Goal: Task Accomplishment & Management: Manage account settings

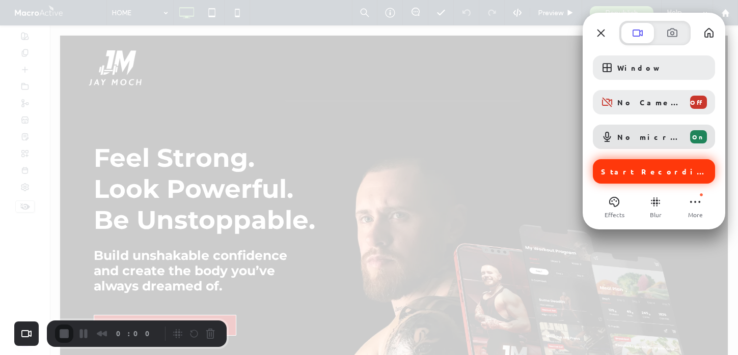
click at [645, 176] on div "Start Recording" at bounding box center [653, 171] width 122 height 24
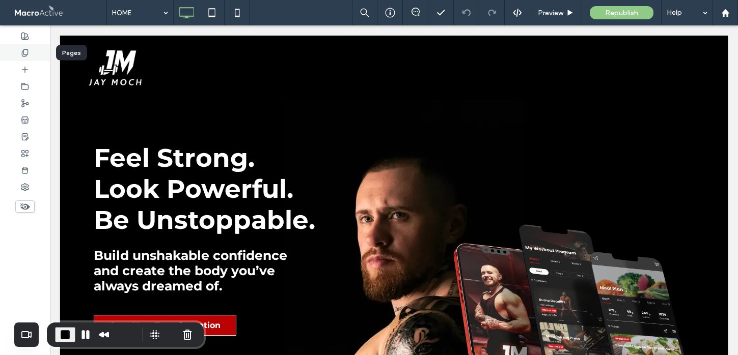
click at [25, 51] on icon at bounding box center [25, 53] width 8 height 8
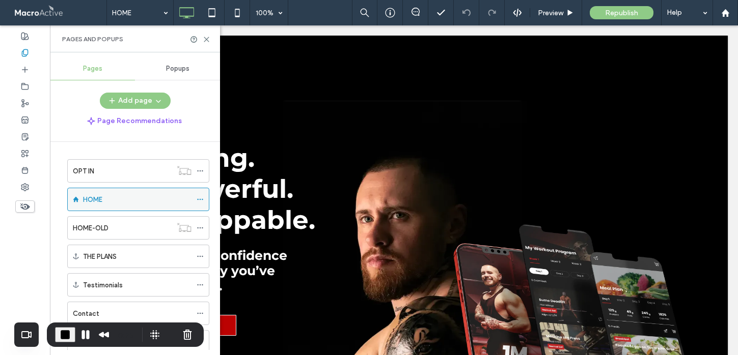
scroll to position [58, 0]
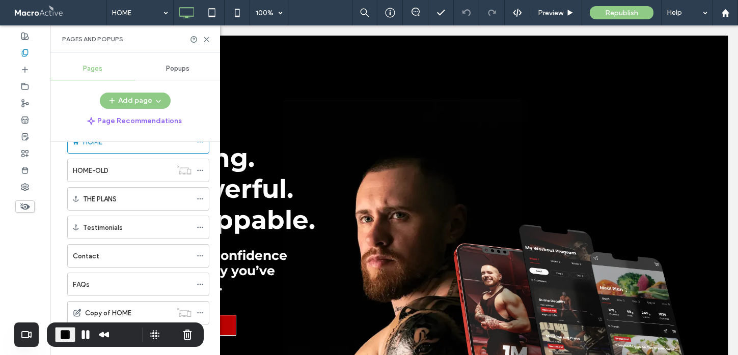
drag, startPoint x: 138, startPoint y: 340, endPoint x: 132, endPoint y: 352, distance: 13.2
click at [132, 352] on body ".wqwq-1{fill:#231f20;} .cls-1q, .cls-2q { fill-rule: evenodd; } .cls-2q { fill:…" at bounding box center [369, 177] width 738 height 355
click at [137, 309] on div "Copy of HOME" at bounding box center [128, 313] width 87 height 11
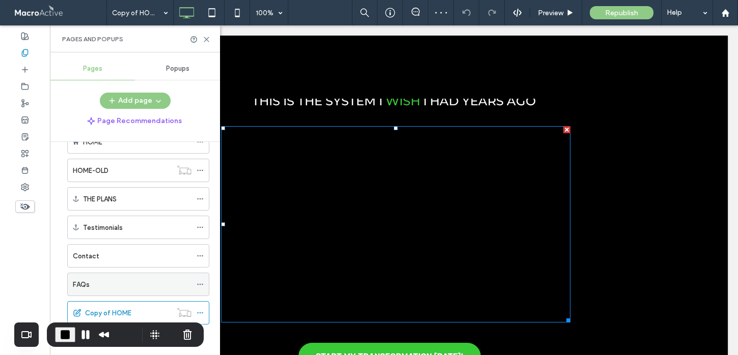
scroll to position [30, 0]
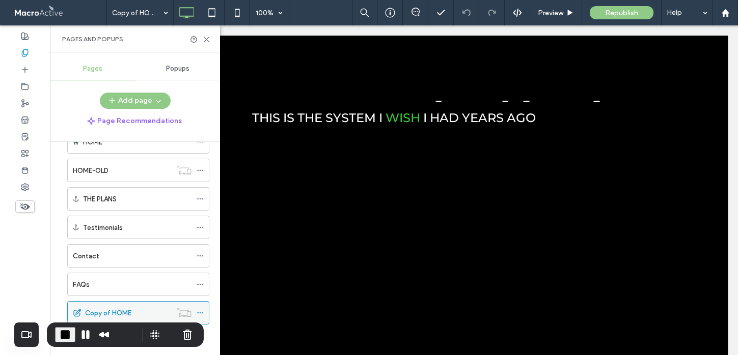
click at [201, 313] on icon at bounding box center [199, 312] width 7 height 7
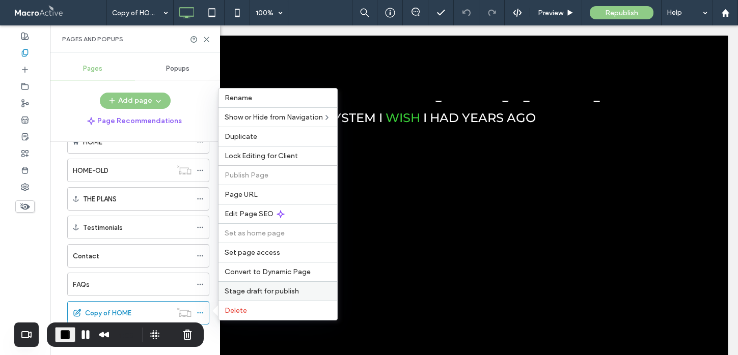
click at [242, 294] on span "Stage draft for publish" at bounding box center [261, 291] width 74 height 9
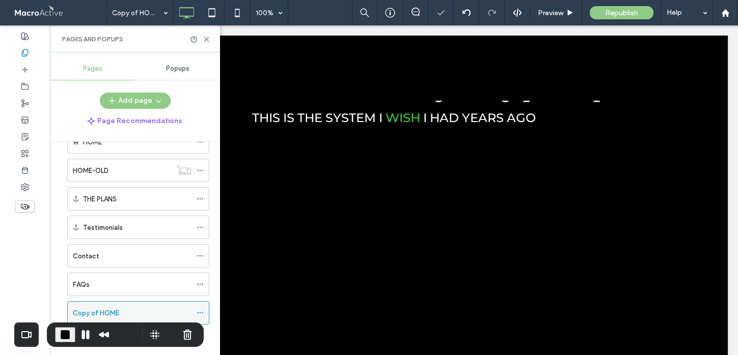
click at [202, 310] on icon at bounding box center [199, 312] width 7 height 7
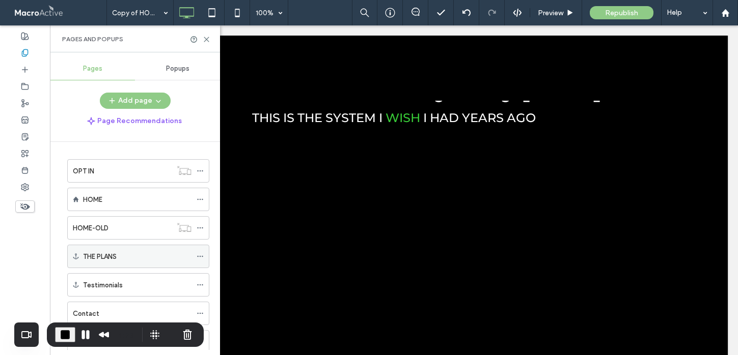
scroll to position [58, 0]
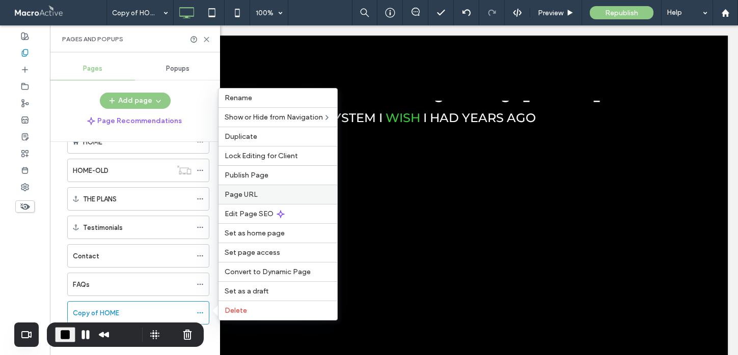
click at [239, 195] on span "Page URL" at bounding box center [240, 194] width 33 height 9
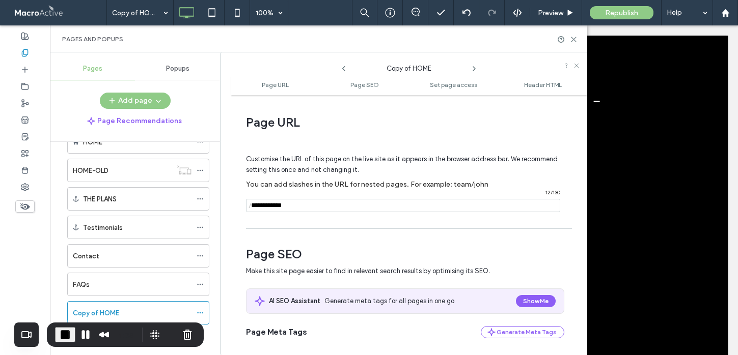
click at [303, 207] on input "notEmpty" at bounding box center [403, 205] width 314 height 13
click at [168, 308] on div "Copy of HOME" at bounding box center [132, 313] width 119 height 11
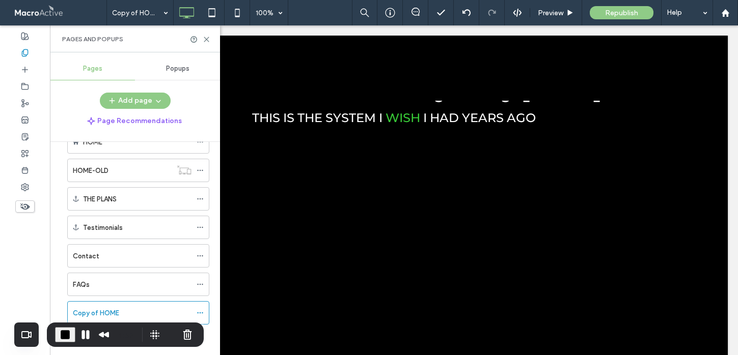
click at [197, 310] on div at bounding box center [369, 177] width 738 height 355
click at [202, 314] on icon at bounding box center [199, 312] width 7 height 7
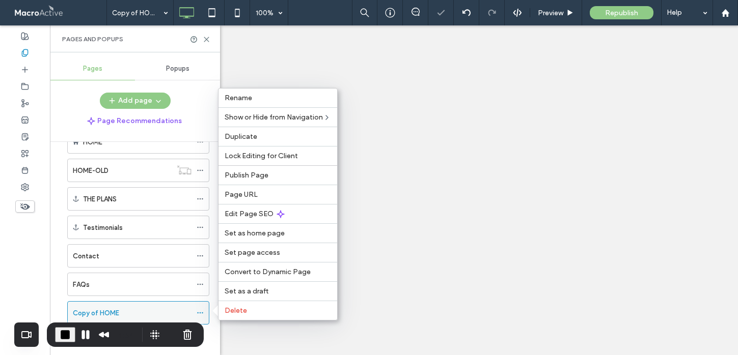
click at [197, 313] on use at bounding box center [200, 314] width 6 height 2
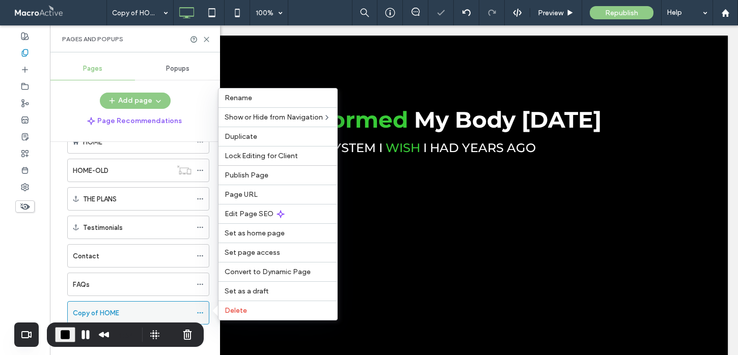
scroll to position [0, 0]
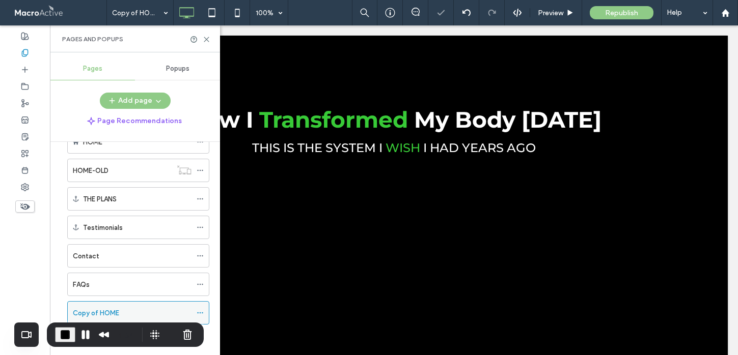
click at [197, 313] on use at bounding box center [200, 314] width 6 height 2
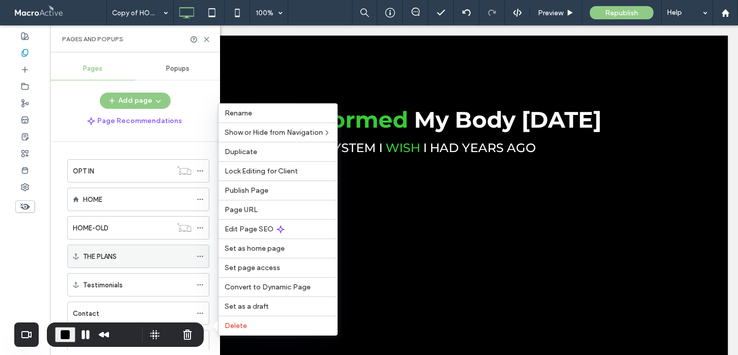
scroll to position [58, 0]
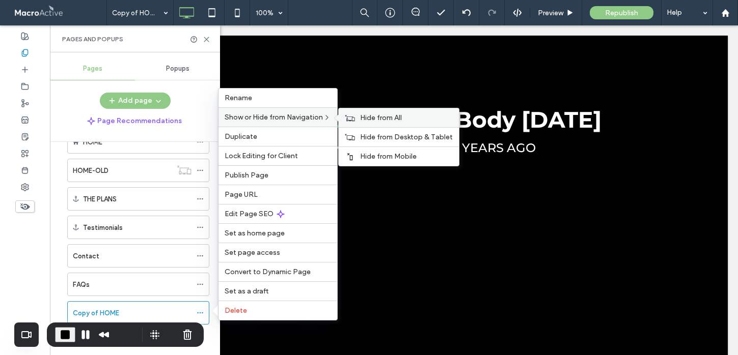
click at [368, 114] on span "Hide from All" at bounding box center [381, 118] width 42 height 9
click at [365, 112] on div "Show on all" at bounding box center [396, 117] width 116 height 19
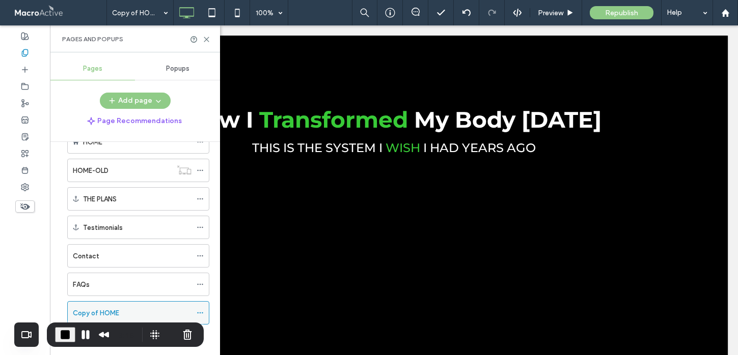
click at [107, 310] on label "Copy of HOME" at bounding box center [96, 313] width 46 height 18
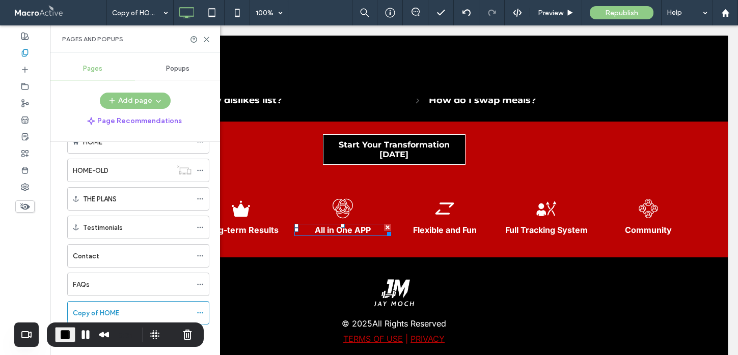
scroll to position [2249, 0]
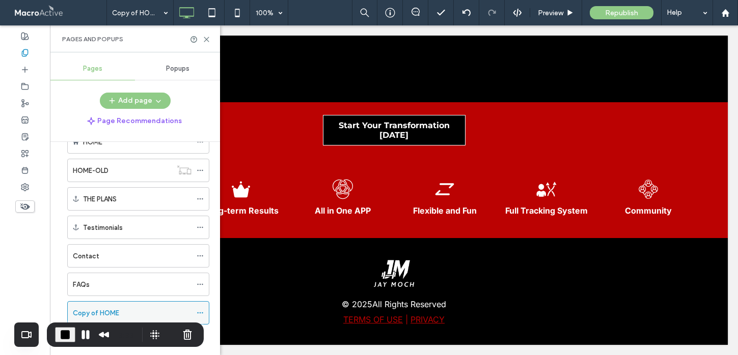
click at [202, 309] on icon at bounding box center [199, 312] width 7 height 7
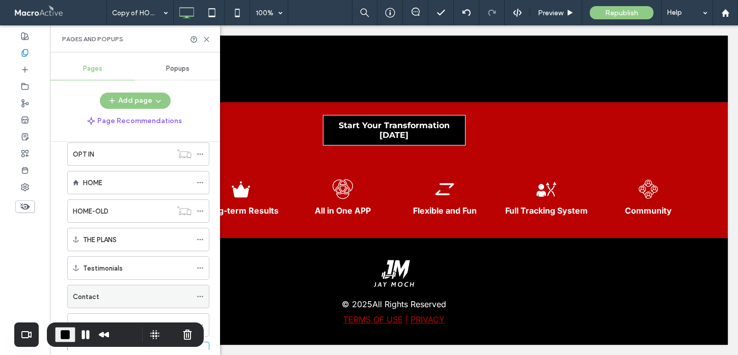
scroll to position [0, 0]
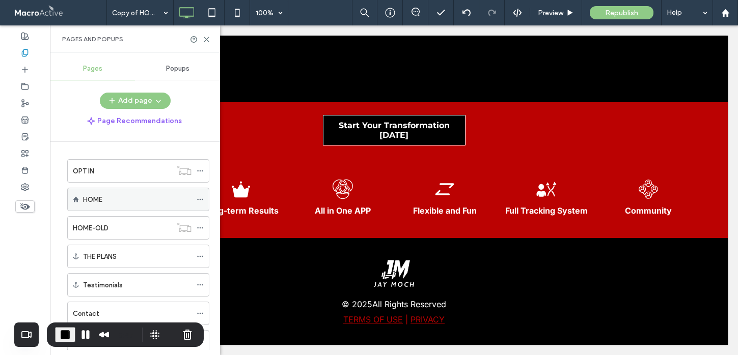
click at [199, 200] on icon at bounding box center [199, 199] width 7 height 7
